Goal: Information Seeking & Learning: Learn about a topic

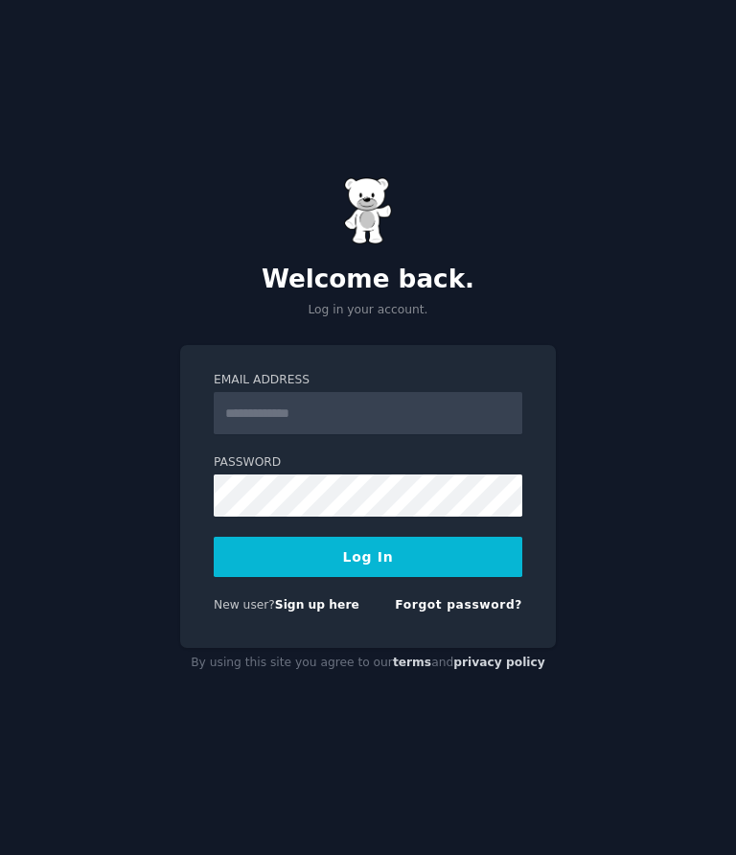
click at [362, 434] on input "Email Address" at bounding box center [368, 413] width 309 height 42
type input "**********"
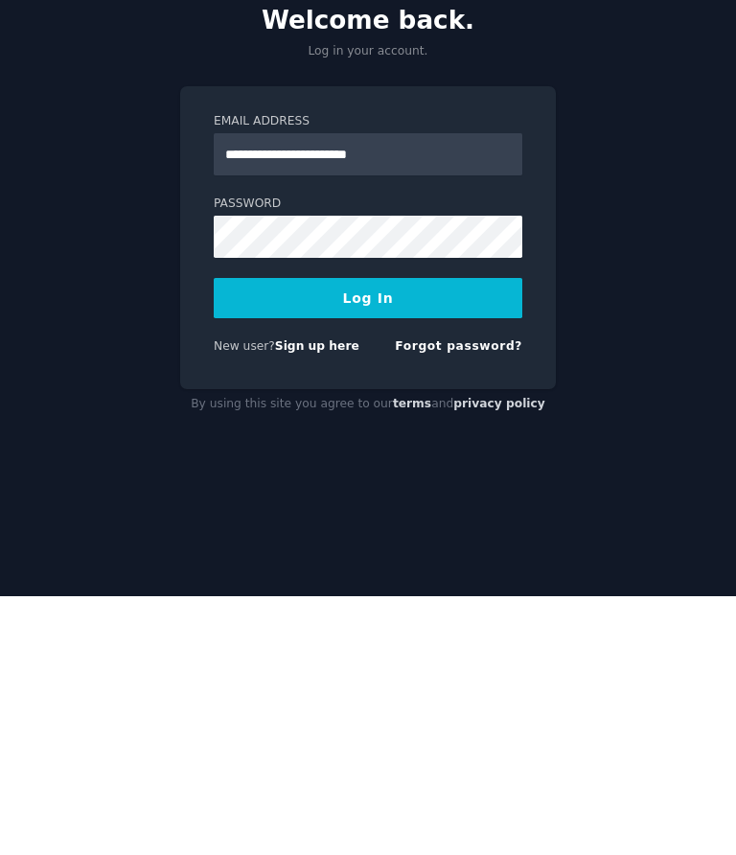
click at [449, 537] on button "Log In" at bounding box center [368, 557] width 309 height 40
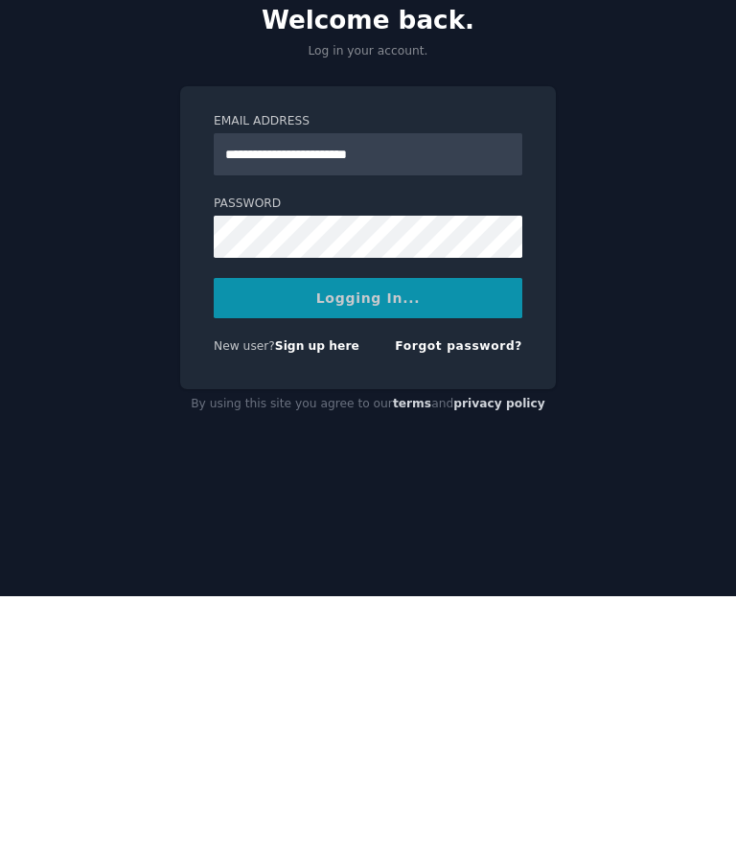
scroll to position [75, 0]
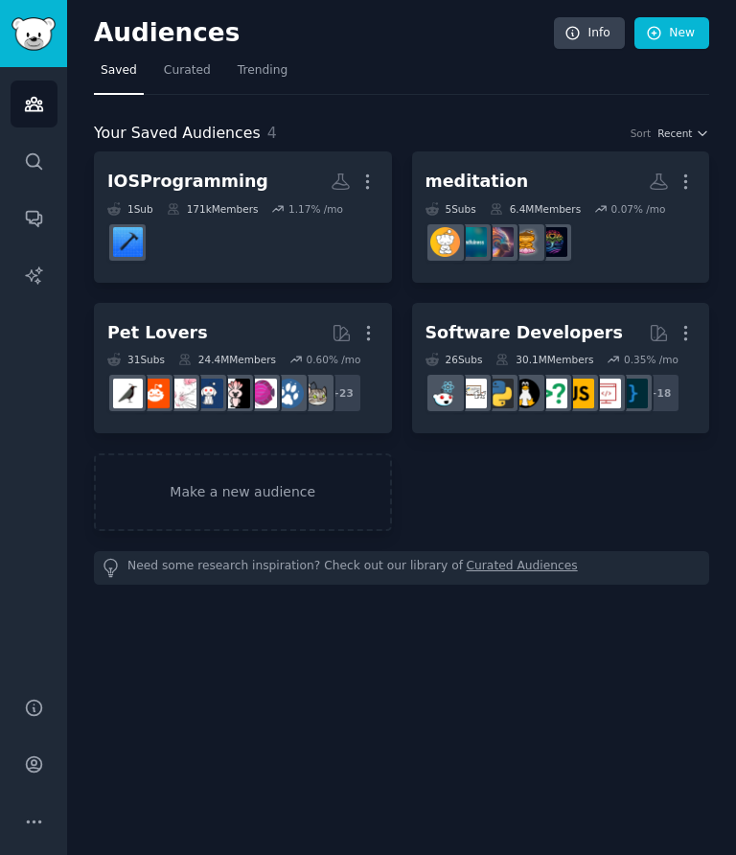
click at [224, 182] on div "IOSProgramming" at bounding box center [187, 182] width 161 height 24
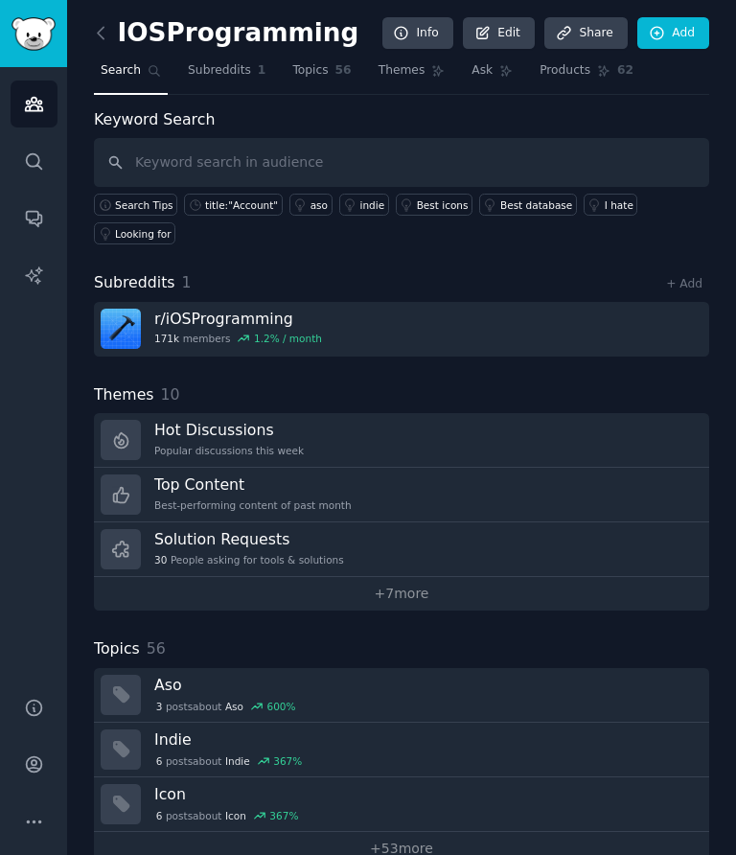
click at [257, 439] on div "Hot Discussions Popular discussions this week" at bounding box center [229, 440] width 150 height 40
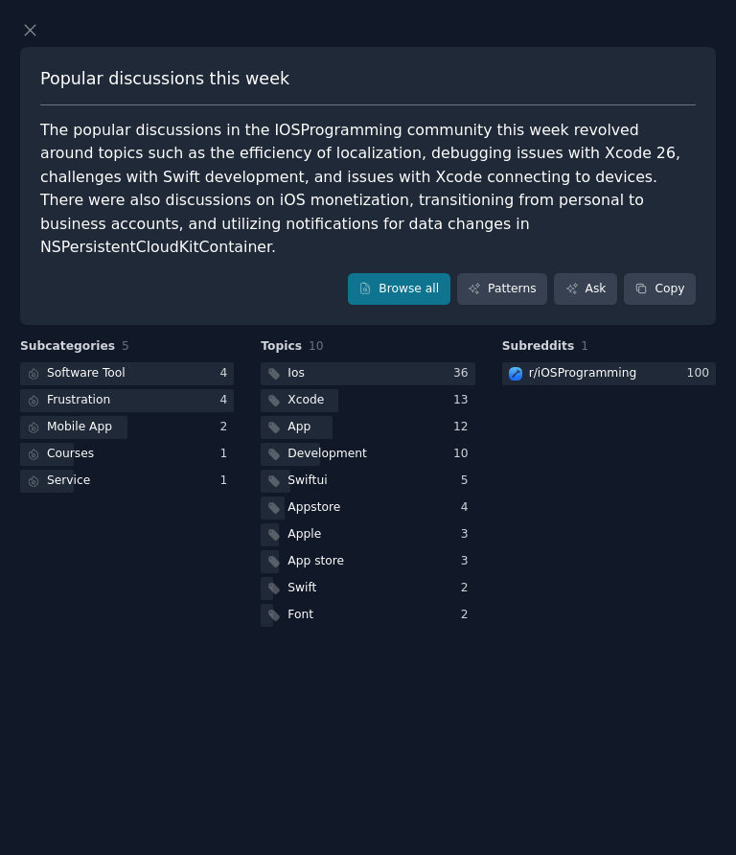
click at [421, 276] on link "Browse all" at bounding box center [399, 289] width 103 height 33
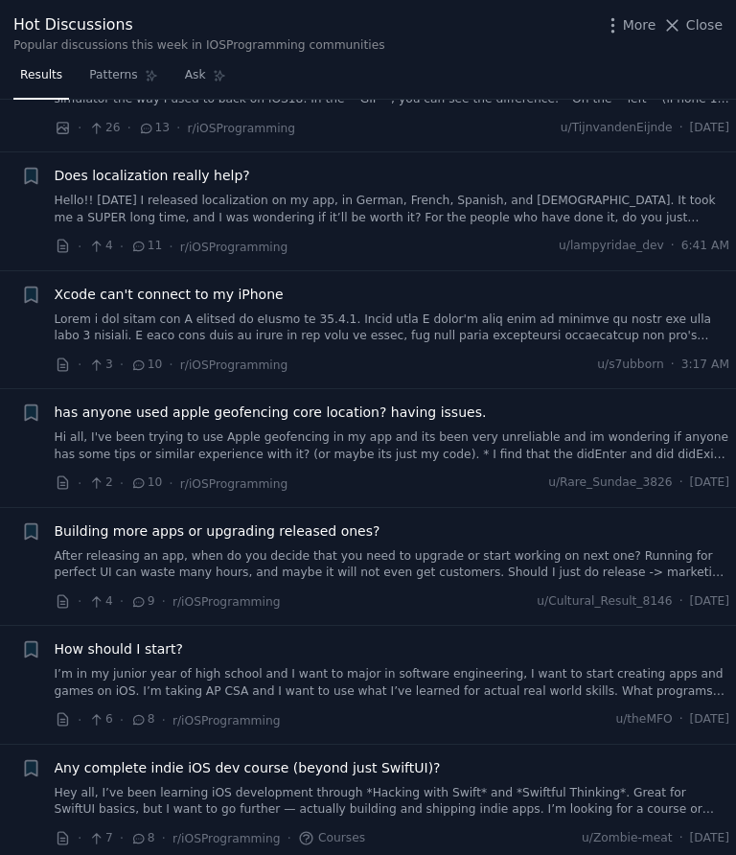
scroll to position [3328, 0]
